Goal: Check status: Check status

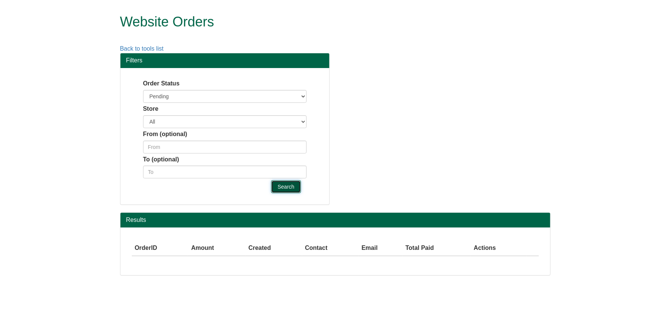
click at [287, 192] on input "Search" at bounding box center [285, 186] width 29 height 13
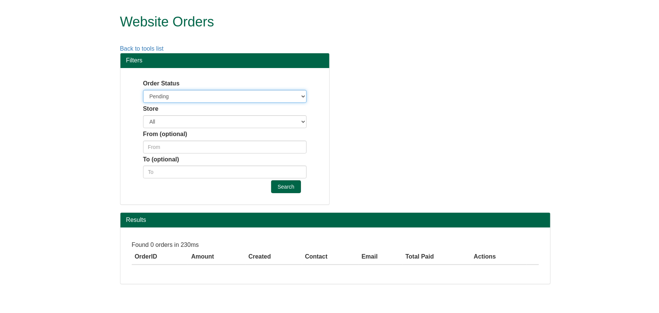
click at [294, 93] on select "Pending Processing Acknowledged Pending Review On hold Canceled Complete" at bounding box center [225, 96] width 164 height 13
select select "holded"
click at [143, 90] on select "Pending Processing Acknowledged Pending Review On hold Canceled Complete" at bounding box center [225, 96] width 164 height 13
click at [282, 189] on input "Search" at bounding box center [285, 186] width 29 height 13
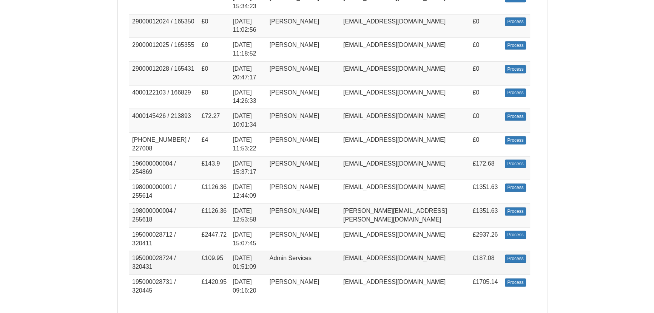
scroll to position [1169, 0]
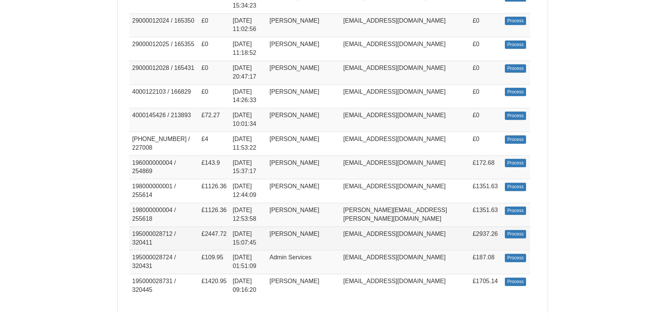
click at [156, 226] on td "195000028712 / 320411" at bounding box center [163, 238] width 69 height 24
copy td "195000028712"
click at [158, 226] on td "195000028712 / 320411" at bounding box center [163, 238] width 69 height 24
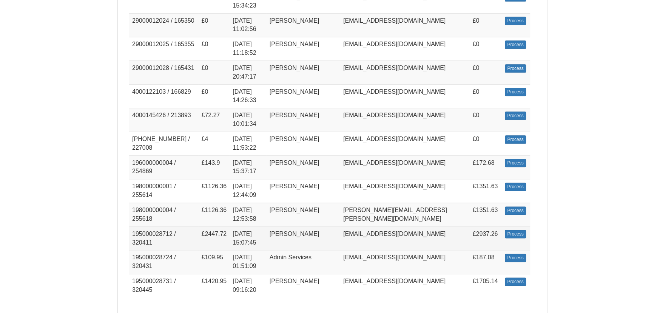
click at [163, 226] on td "195000028712 / 320411" at bounding box center [163, 238] width 69 height 24
drag, startPoint x: 130, startPoint y: 223, endPoint x: 496, endPoint y: 233, distance: 366.7
click at [496, 233] on tr "195000028712 / 320411 £2447.72 2025-09-30 15:07:45 Bethan Wyn-Jones bethan@xpre…" at bounding box center [332, 238] width 407 height 24
copy tr "195000028712 / 320411 £2447.72 2025-09-30 15:07:45 Bethan Wyn-Jones bethan@xpre…"
